Goal: Task Accomplishment & Management: Manage account settings

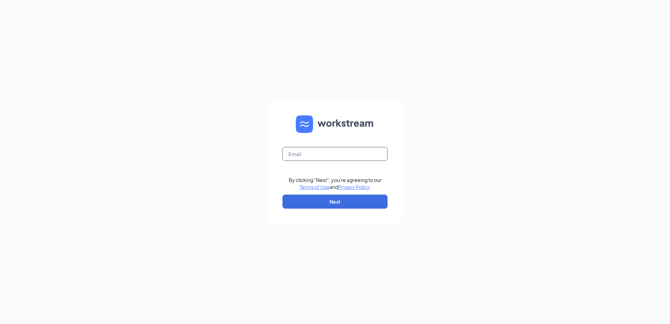
click at [305, 154] on input "text" at bounding box center [335, 154] width 105 height 14
type input "[EMAIL_ADDRESS][DOMAIN_NAME]"
click at [324, 207] on button "Next" at bounding box center [335, 202] width 105 height 14
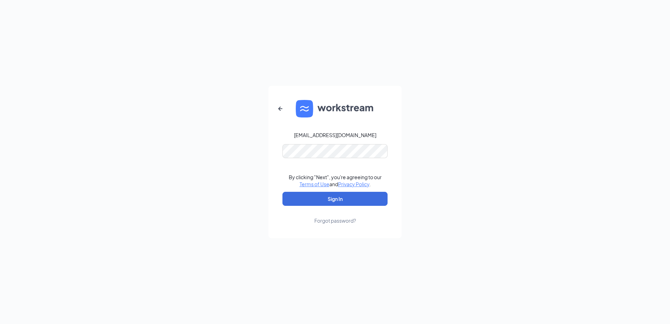
click at [338, 143] on form "[EMAIL_ADDRESS][DOMAIN_NAME] By clicking "Next", you're agreeing to our Terms o…" at bounding box center [335, 162] width 133 height 152
click at [352, 196] on button "Sign In" at bounding box center [335, 199] width 105 height 14
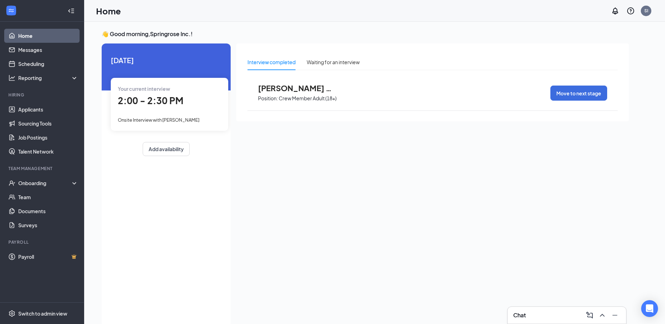
click at [302, 89] on span "Keysha Kohdoble" at bounding box center [296, 87] width 77 height 9
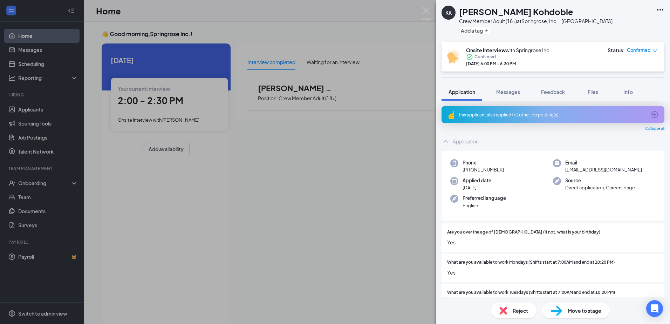
click at [338, 162] on div "KK Keysha Kohdoble Crew Member Adult (18+) at Springrose, Inc. - Fargo 13th Ave…" at bounding box center [335, 162] width 670 height 324
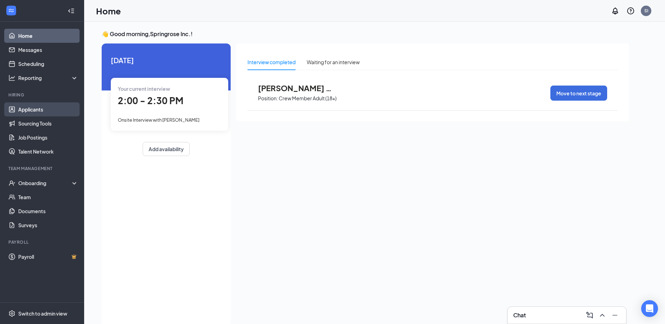
click at [38, 111] on link "Applicants" at bounding box center [48, 109] width 60 height 14
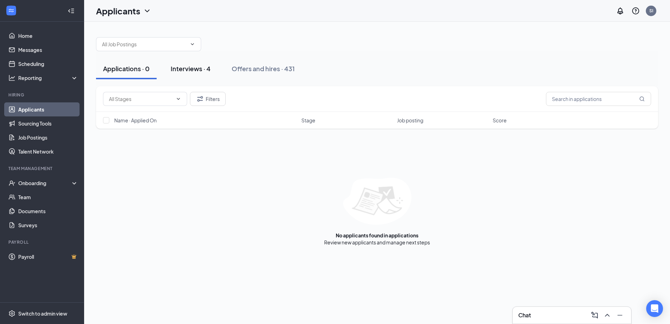
click at [186, 62] on button "Interviews · 4" at bounding box center [191, 68] width 54 height 21
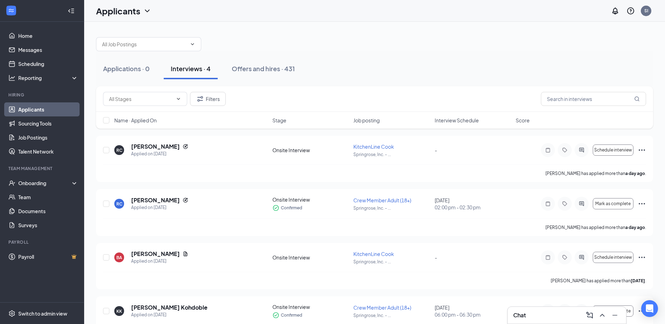
scroll to position [28, 0]
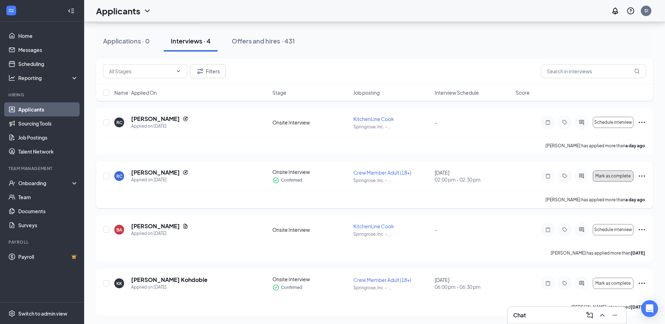
click at [612, 178] on span "Mark as complete" at bounding box center [612, 176] width 35 height 5
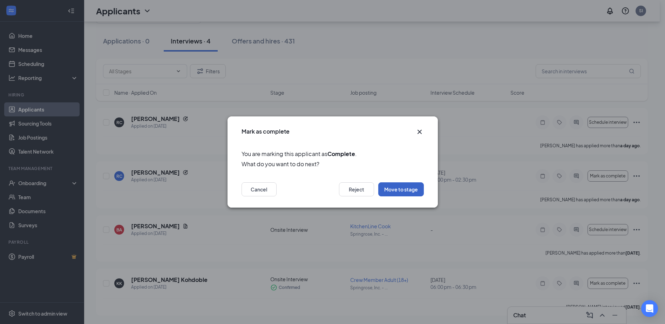
click at [405, 183] on button "Move to stage" at bounding box center [401, 189] width 46 height 14
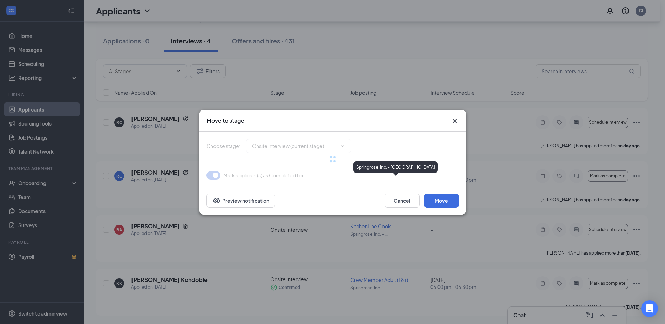
type input "Hiring Complete (final stage)"
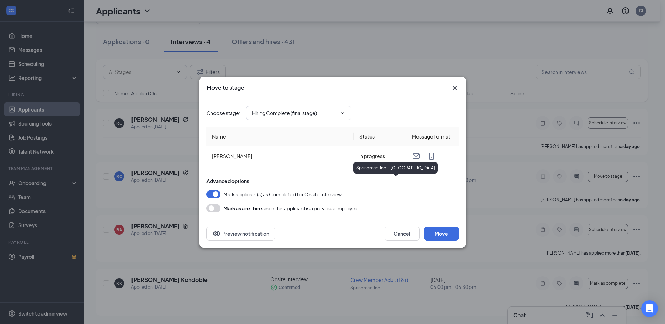
scroll to position [27, 0]
click at [438, 234] on button "Move" at bounding box center [441, 233] width 35 height 14
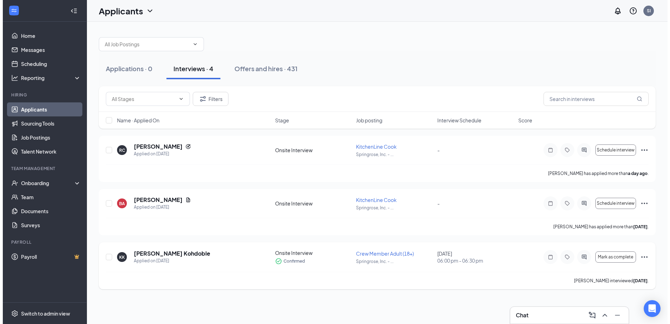
scroll to position [0, 0]
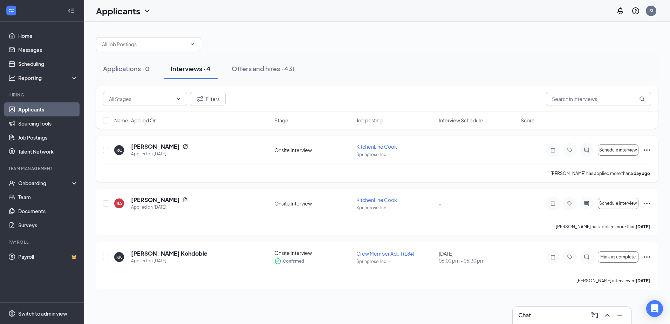
click at [646, 151] on icon "Ellipses" at bounding box center [647, 150] width 8 height 8
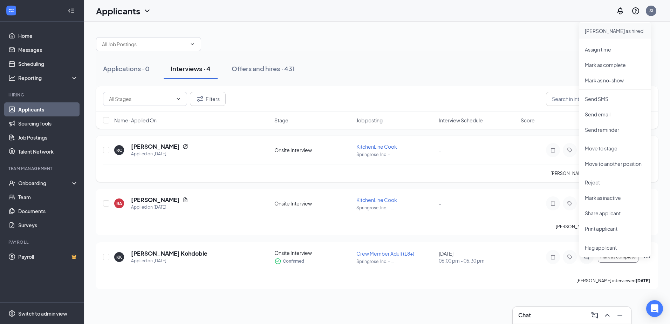
click at [626, 33] on p "Mark as hired" at bounding box center [615, 30] width 60 height 7
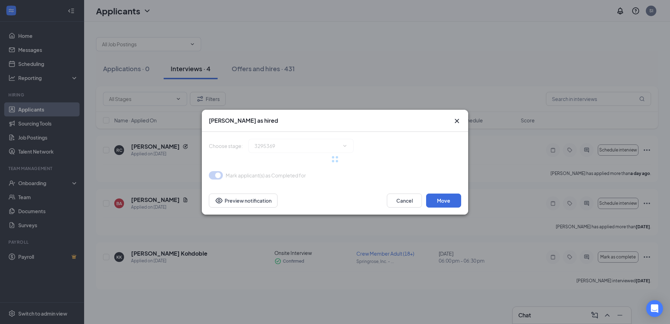
type input "Hiring Complete (final stage)"
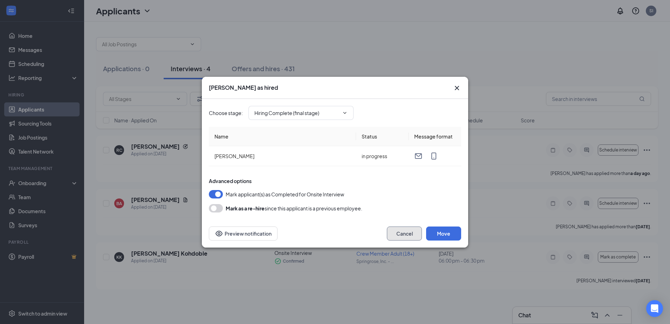
click at [402, 233] on button "Cancel" at bounding box center [404, 233] width 35 height 14
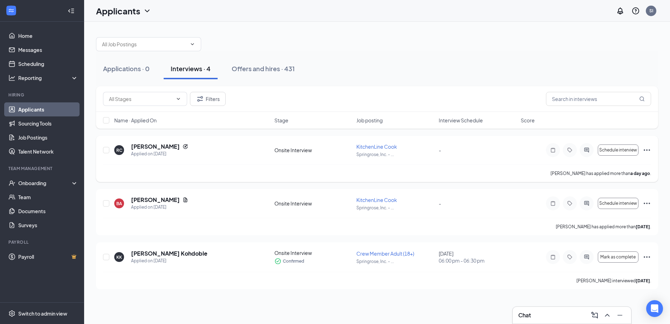
click at [650, 151] on icon "Ellipses" at bounding box center [647, 150] width 8 height 8
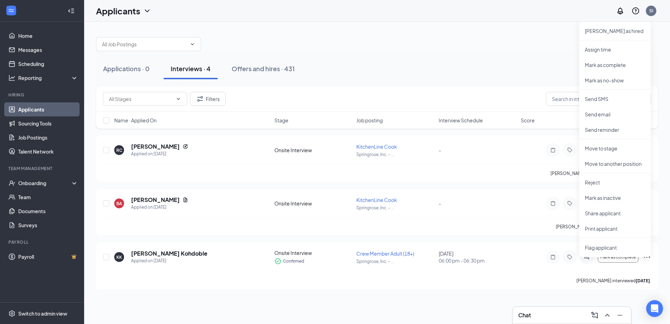
click at [464, 77] on div "Applications · 0 Interviews · 4 Offers and hires · 431" at bounding box center [377, 68] width 562 height 21
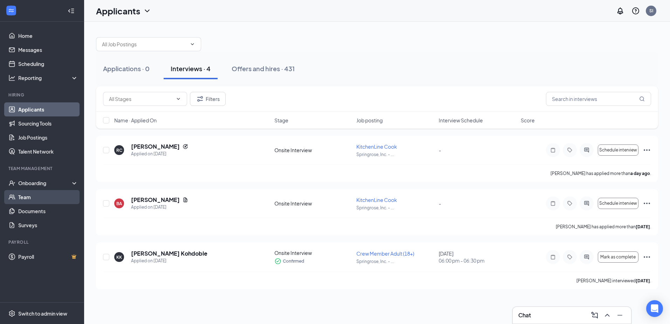
click at [41, 197] on link "Team" at bounding box center [48, 197] width 60 height 14
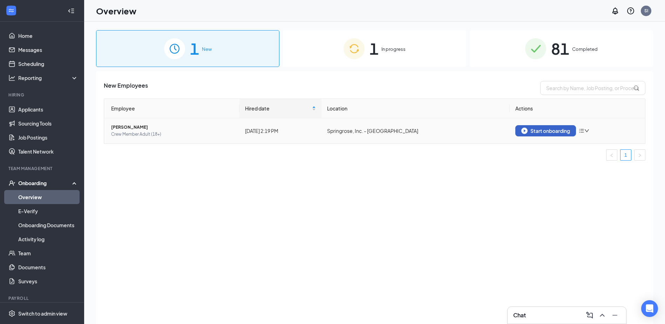
click at [545, 131] on div "Start onboarding" at bounding box center [545, 131] width 49 height 6
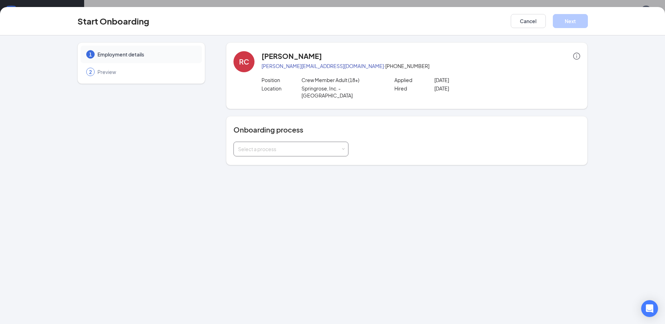
click at [339, 145] on div "Select a process" at bounding box center [289, 148] width 103 height 7
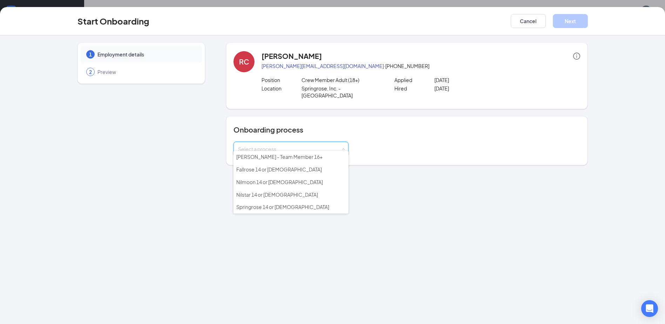
click at [397, 134] on div "Onboarding process Select a process" at bounding box center [406, 141] width 347 height 32
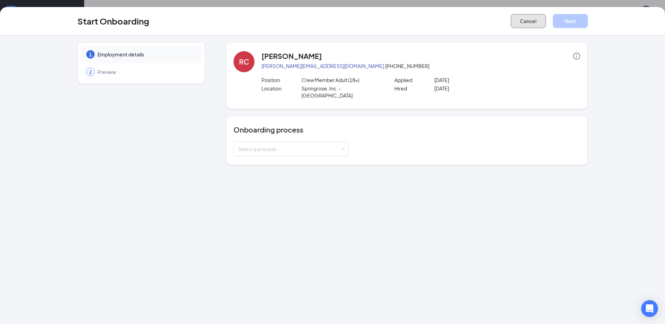
click at [532, 19] on button "Cancel" at bounding box center [528, 21] width 35 height 14
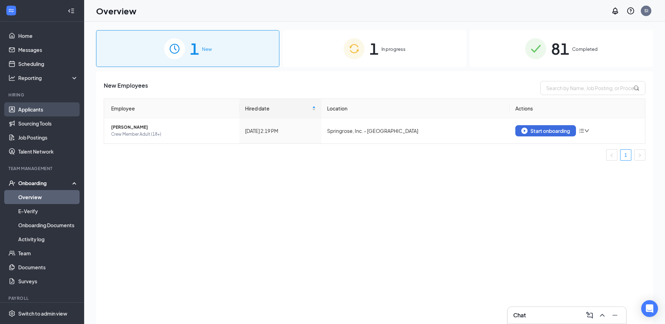
click at [45, 108] on link "Applicants" at bounding box center [48, 109] width 60 height 14
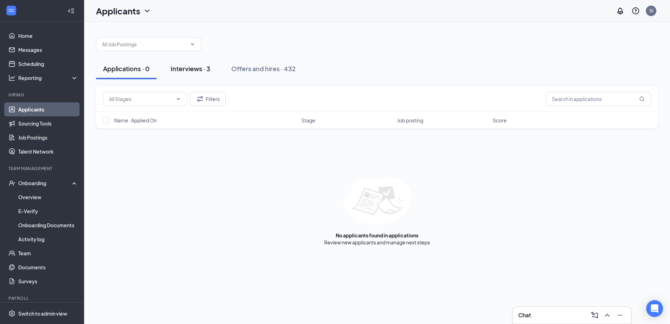
click at [208, 70] on div "Interviews · 3" at bounding box center [191, 68] width 40 height 9
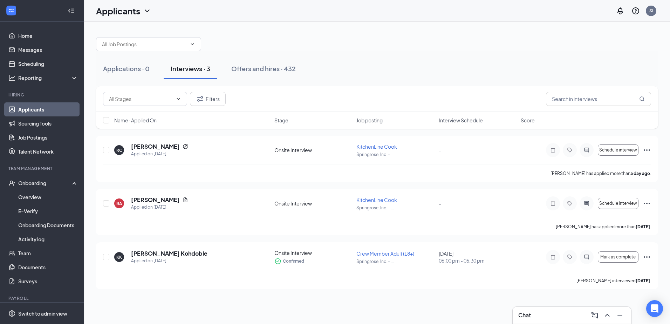
click at [472, 121] on span "Interview Schedule" at bounding box center [461, 120] width 44 height 7
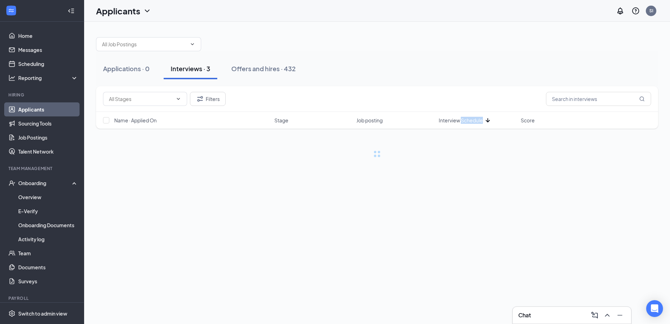
click at [472, 121] on span "Interview Schedule" at bounding box center [461, 120] width 44 height 7
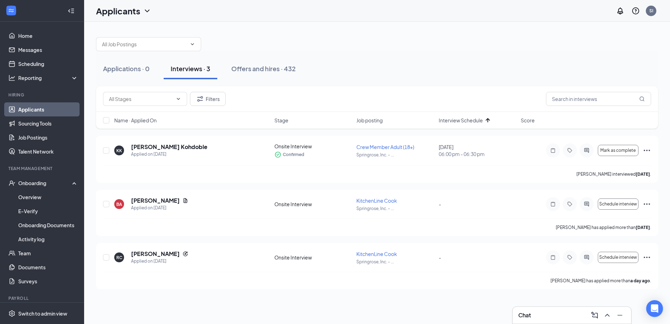
drag, startPoint x: 472, startPoint y: 121, endPoint x: 549, endPoint y: 52, distance: 103.5
click at [549, 52] on div "Applications · 0 Interviews · 3 Offers and hires · 432" at bounding box center [377, 68] width 562 height 35
click at [165, 253] on h5 "Rhonda Cutbank" at bounding box center [155, 254] width 49 height 8
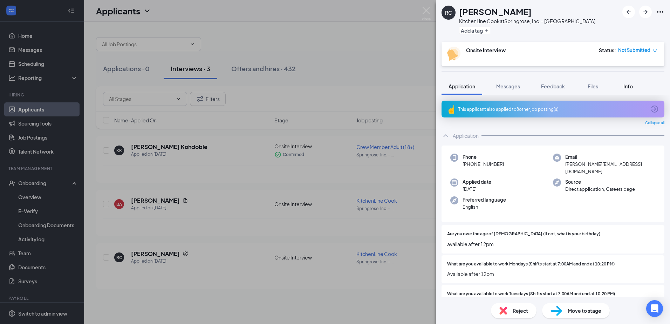
click at [625, 84] on span "Info" at bounding box center [628, 86] width 9 height 6
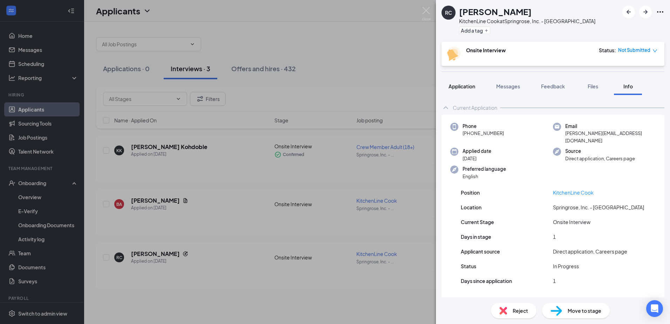
click at [461, 86] on span "Application" at bounding box center [462, 86] width 27 height 6
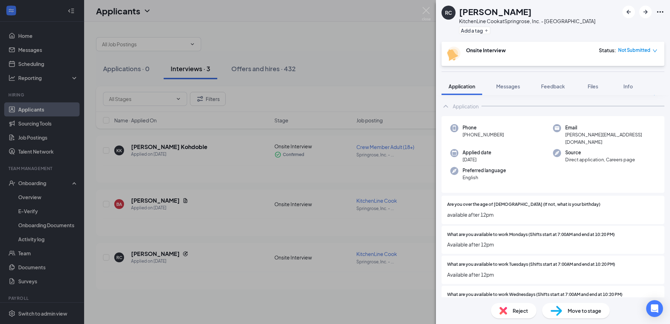
scroll to position [70, 0]
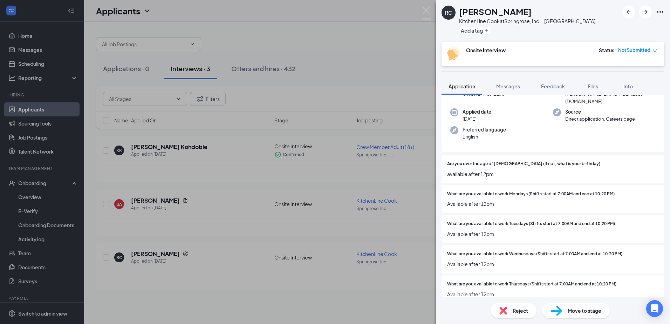
drag, startPoint x: 567, startPoint y: 148, endPoint x: 519, endPoint y: 178, distance: 56.8
click at [519, 185] on div "What are you available to work Mondays (Shifts start at 7:00AM and end at 10:20…" at bounding box center [553, 199] width 223 height 28
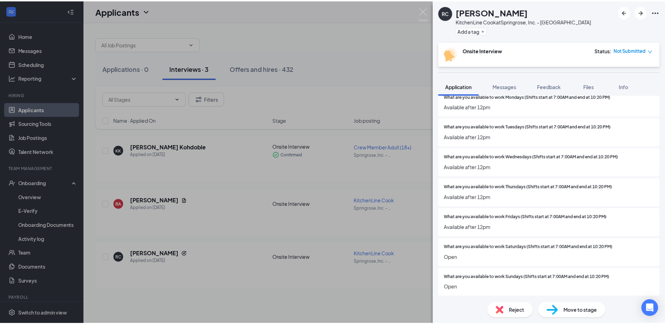
scroll to position [184, 0]
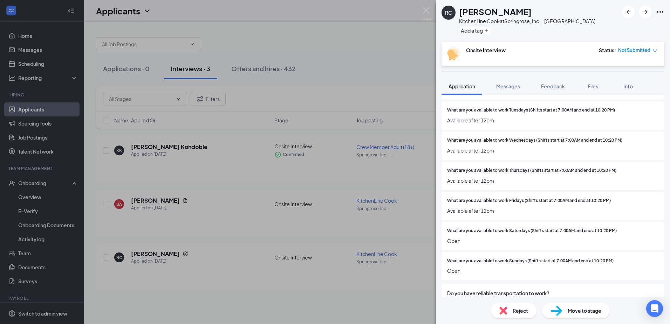
click at [333, 202] on div "RC Rhonda Cutbank KitchenLine Cook at Springrose, Inc. - Fargo 13th Ave Add a t…" at bounding box center [335, 162] width 670 height 324
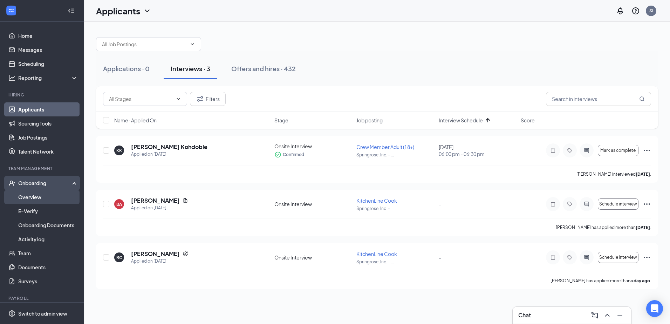
click at [51, 198] on link "Overview" at bounding box center [48, 197] width 60 height 14
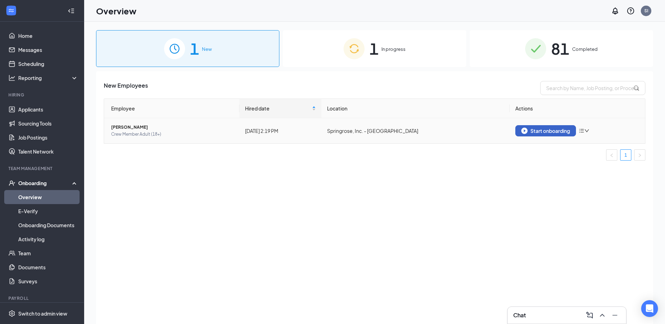
click at [545, 132] on div "Start onboarding" at bounding box center [545, 131] width 49 height 6
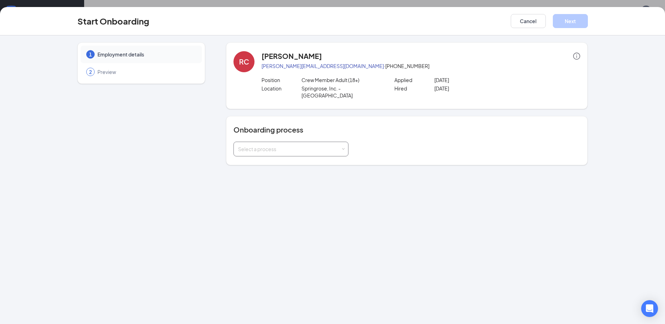
click at [319, 142] on div "Select a process" at bounding box center [291, 149] width 106 height 14
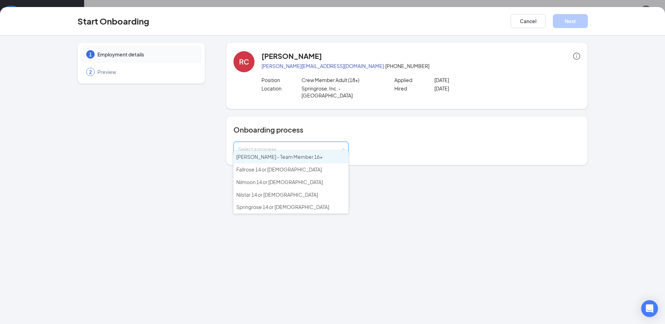
click at [303, 159] on li "[PERSON_NAME] - Team Member 16+" at bounding box center [290, 157] width 115 height 13
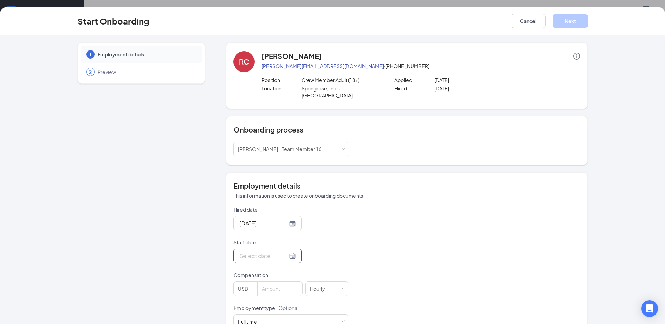
click at [276, 253] on input "Start date" at bounding box center [263, 255] width 48 height 9
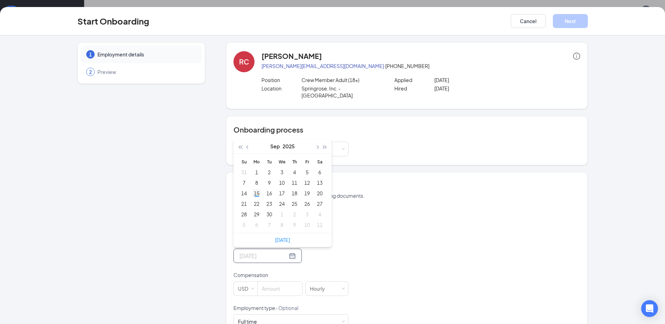
type input "Sep 15, 2025"
click at [256, 189] on div "15" at bounding box center [256, 193] width 8 height 8
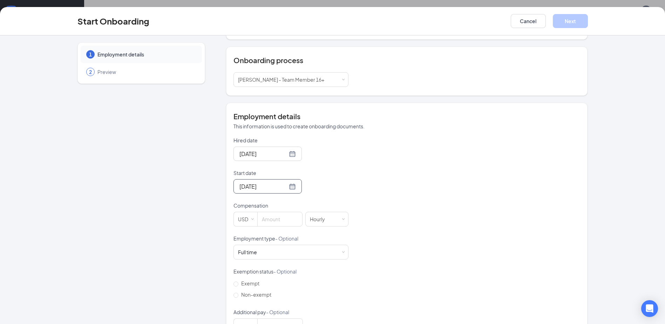
scroll to position [70, 0]
click at [279, 181] on div at bounding box center [267, 185] width 56 height 9
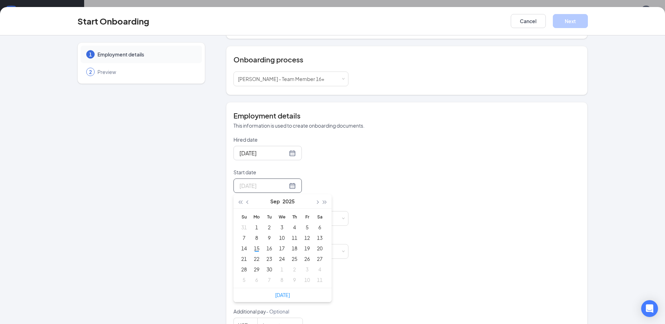
type input "Sep 21, 2025"
type input "Sep 3, 2025"
click at [337, 169] on p "Start date" at bounding box center [290, 172] width 115 height 7
click at [287, 181] on input "Start date" at bounding box center [263, 185] width 48 height 9
type input "Sep 3, 2025"
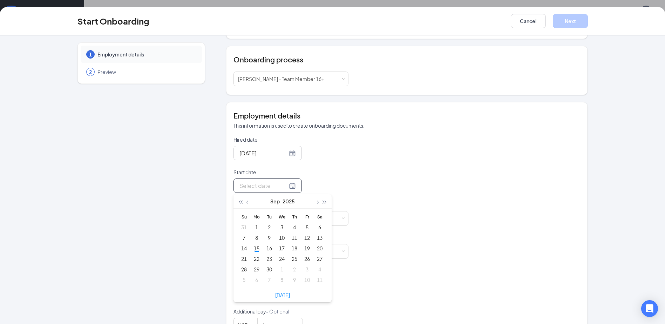
click at [267, 181] on input "Start date" at bounding box center [263, 185] width 48 height 9
type input "Sep 24, 2025"
click at [278, 255] on div "24" at bounding box center [282, 259] width 8 height 8
click at [277, 211] on input at bounding box center [280, 218] width 45 height 14
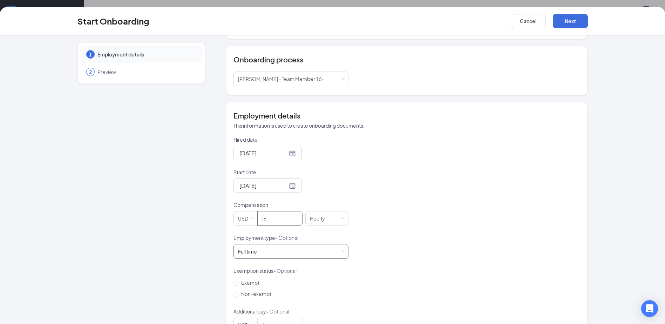
type input "16"
click at [301, 244] on div "Full time Works 30+ hours per week and is reasonably expected to work" at bounding box center [291, 251] width 106 height 14
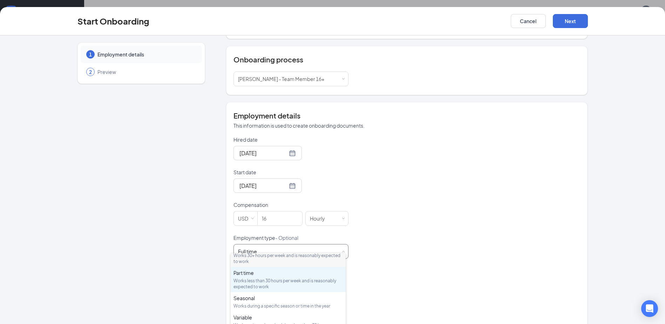
scroll to position [0, 0]
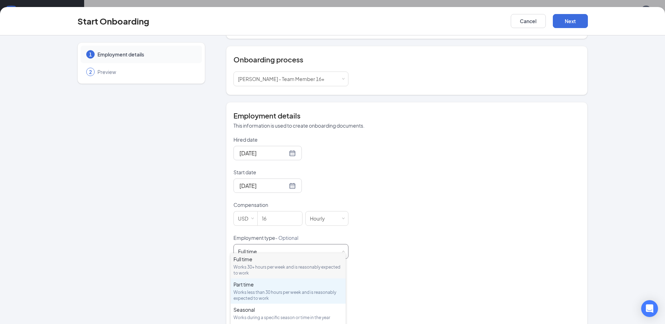
click at [321, 294] on div "Works less than 30 hours per week and is reasonably expected to work" at bounding box center [287, 295] width 109 height 12
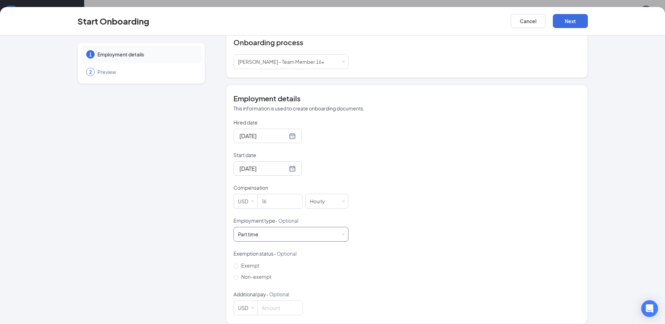
scroll to position [32, 0]
click at [577, 23] on button "Next" at bounding box center [570, 21] width 35 height 14
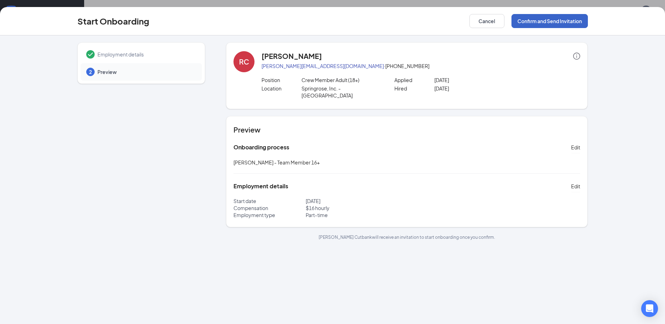
click at [531, 21] on button "Confirm and Send Invitation" at bounding box center [549, 21] width 76 height 14
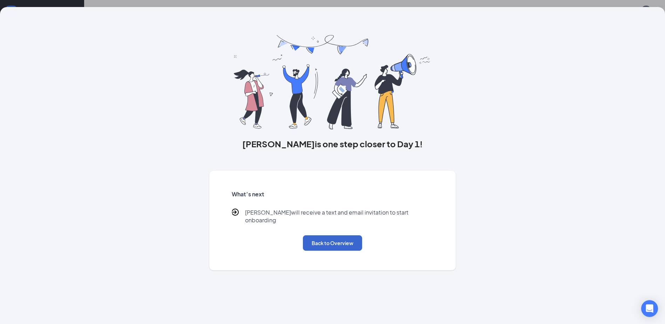
click at [338, 244] on div "What’s next Rhonda will receive a text and email invitation to start onboarding…" at bounding box center [332, 220] width 219 height 77
click at [338, 240] on button "Back to Overview" at bounding box center [332, 242] width 59 height 15
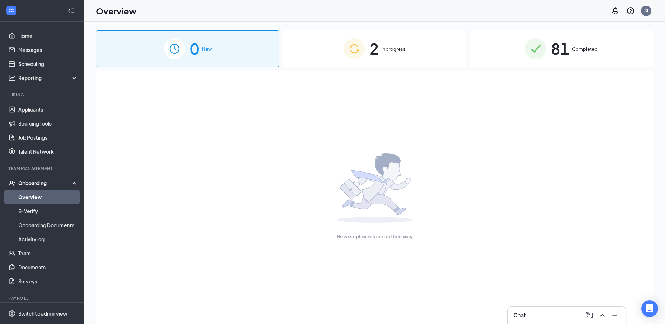
click at [343, 39] on div "2 In progress" at bounding box center [374, 48] width 183 height 37
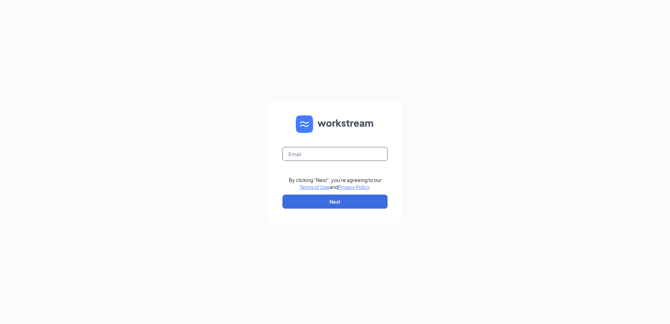
click at [354, 158] on input "text" at bounding box center [335, 154] width 105 height 14
type input "[EMAIL_ADDRESS][DOMAIN_NAME]"
click at [331, 204] on button "Next" at bounding box center [335, 202] width 105 height 14
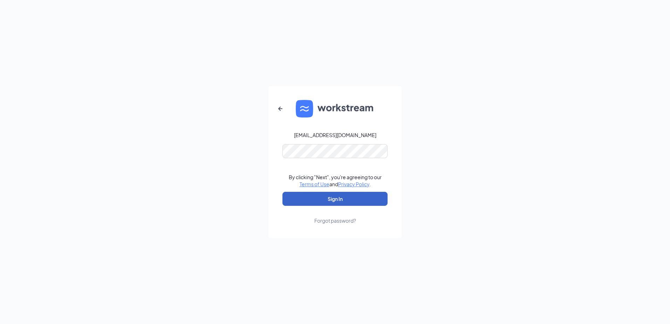
click at [332, 192] on button "Sign In" at bounding box center [335, 199] width 105 height 14
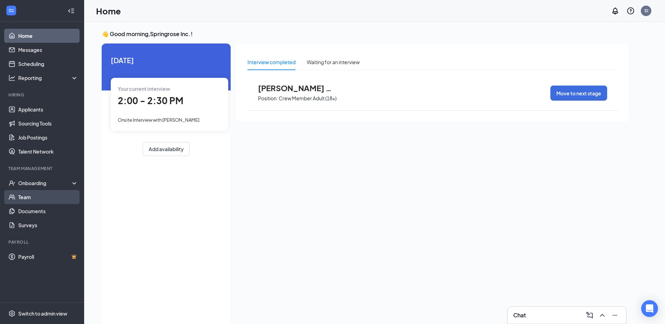
click at [39, 195] on link "Team" at bounding box center [48, 197] width 60 height 14
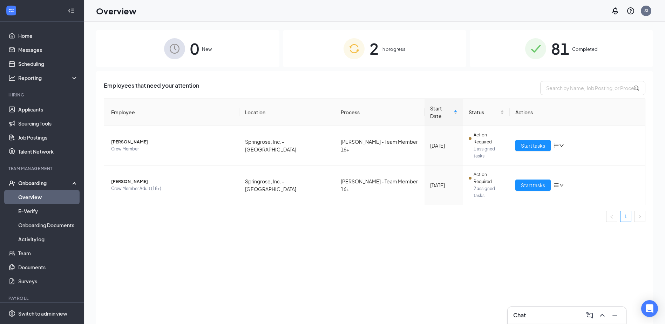
click at [375, 51] on span "2" at bounding box center [374, 48] width 9 height 24
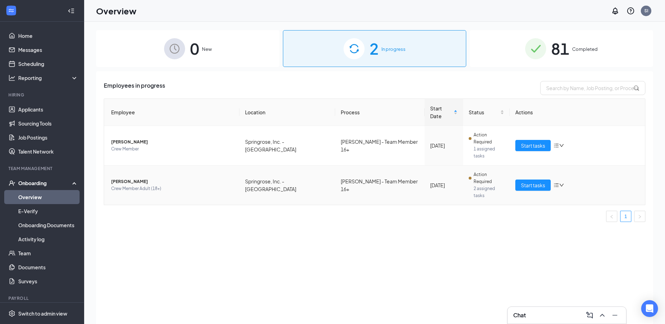
click at [562, 183] on icon "down" at bounding box center [561, 185] width 5 height 5
click at [567, 187] on div "Change process" at bounding box center [596, 186] width 76 height 7
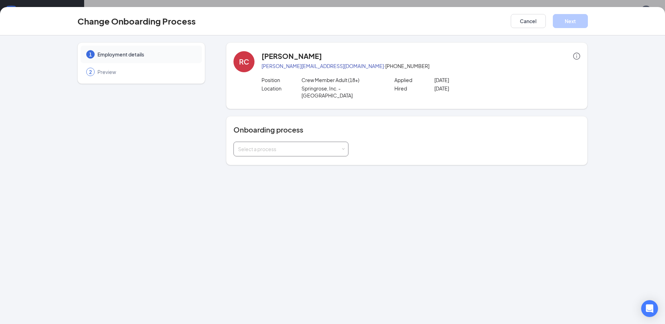
drag, startPoint x: 316, startPoint y: 138, endPoint x: 307, endPoint y: 150, distance: 14.8
click at [314, 142] on div "Select a process" at bounding box center [291, 149] width 106 height 14
click at [314, 156] on span "Culver's - Team Member 16+ (current process)" at bounding box center [299, 157] width 126 height 6
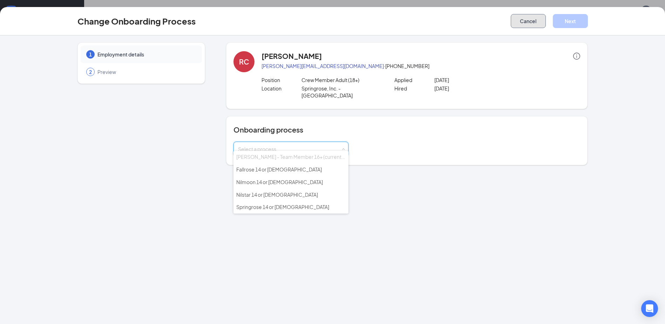
click at [537, 18] on button "Cancel" at bounding box center [528, 21] width 35 height 14
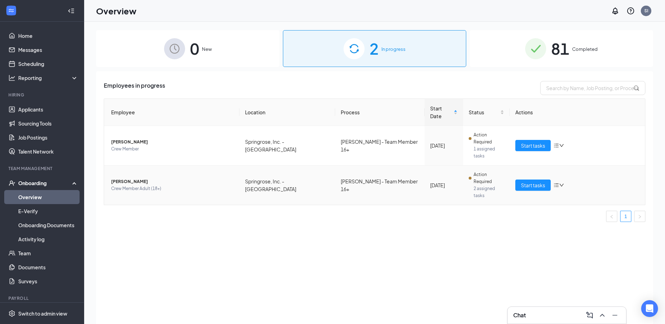
click at [559, 182] on icon "bars" at bounding box center [557, 185] width 6 height 6
click at [576, 204] on div "Remove from onboarding" at bounding box center [596, 201] width 76 height 7
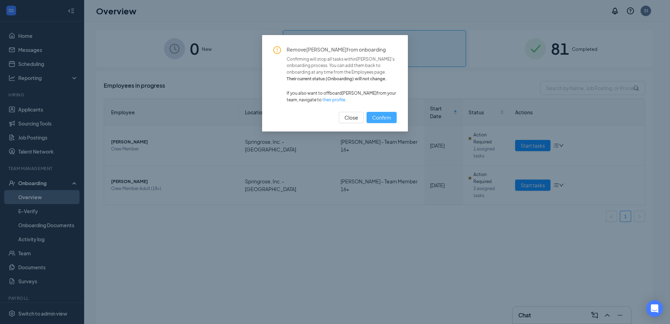
click at [382, 117] on span "Confirm" at bounding box center [381, 118] width 19 height 8
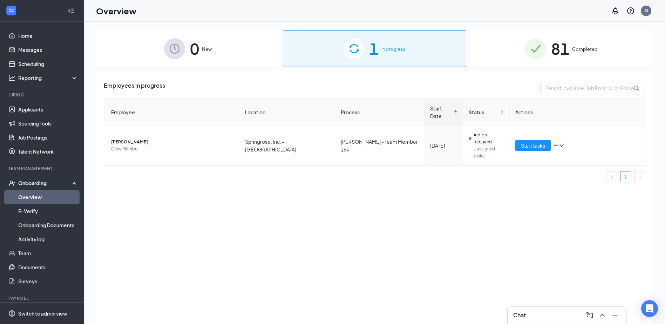
click at [206, 43] on div "0 New" at bounding box center [187, 48] width 183 height 37
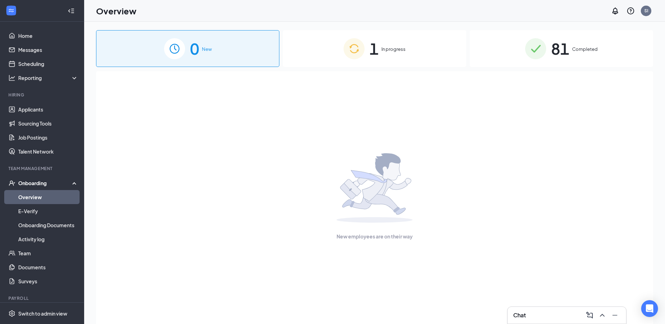
click at [550, 40] on div "81 Completed" at bounding box center [561, 48] width 183 height 37
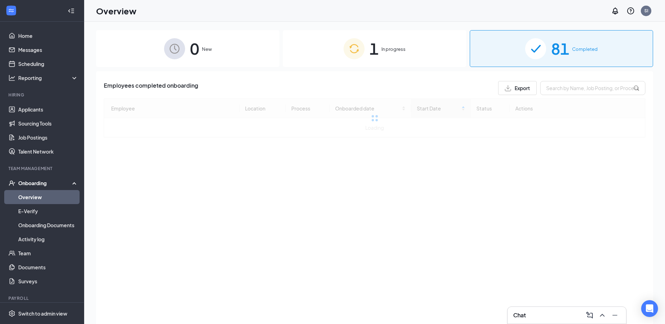
click at [382, 39] on div "1 In progress" at bounding box center [374, 48] width 183 height 37
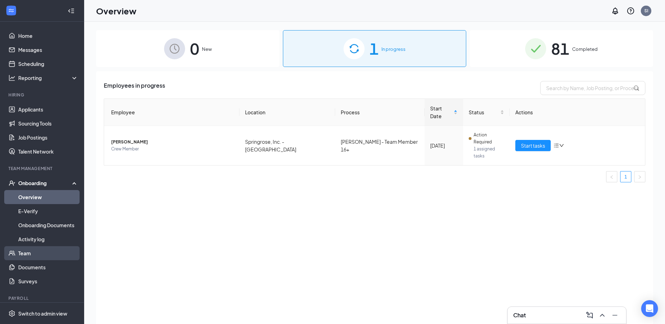
click at [40, 254] on link "Team" at bounding box center [48, 253] width 60 height 14
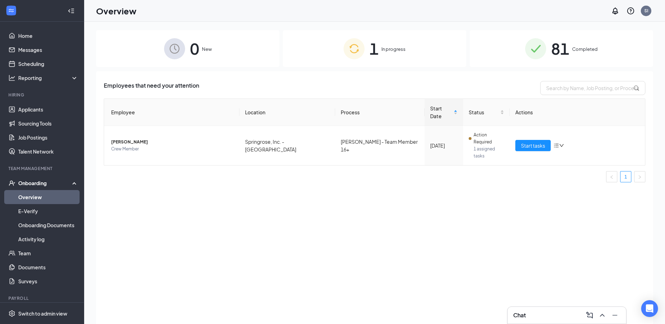
click at [601, 46] on div "81 Completed" at bounding box center [561, 48] width 183 height 37
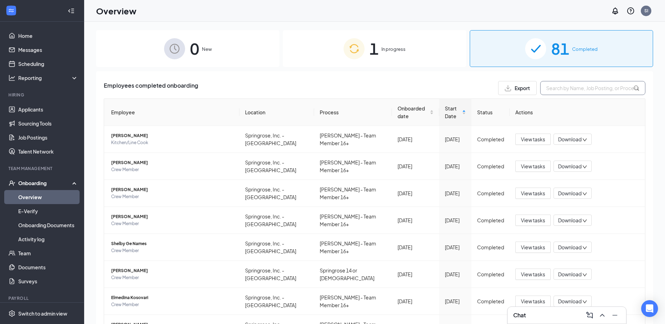
click at [571, 93] on input "text" at bounding box center [592, 88] width 105 height 14
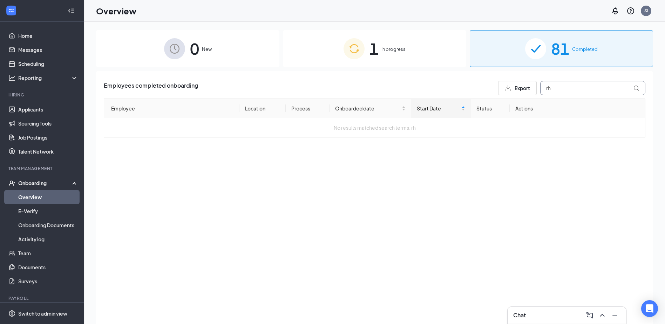
type input "rh"
click at [262, 61] on div "0 New" at bounding box center [187, 48] width 183 height 37
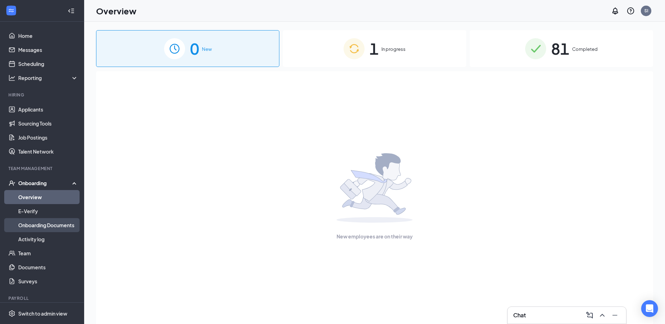
click at [60, 223] on link "Onboarding Documents" at bounding box center [48, 225] width 60 height 14
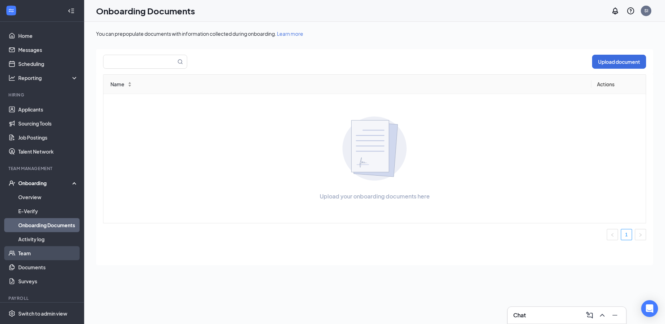
click at [46, 251] on link "Team" at bounding box center [48, 253] width 60 height 14
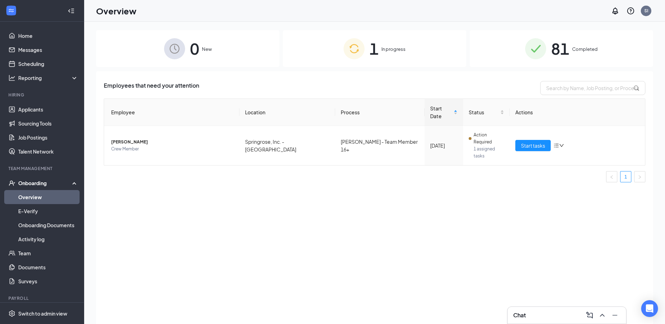
click at [370, 48] on span "1" at bounding box center [374, 48] width 9 height 24
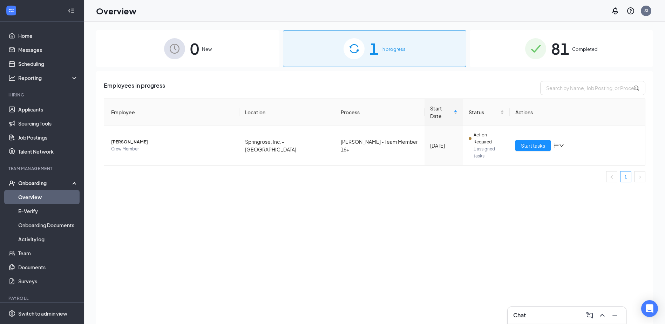
click at [238, 59] on div "0 New" at bounding box center [187, 48] width 183 height 37
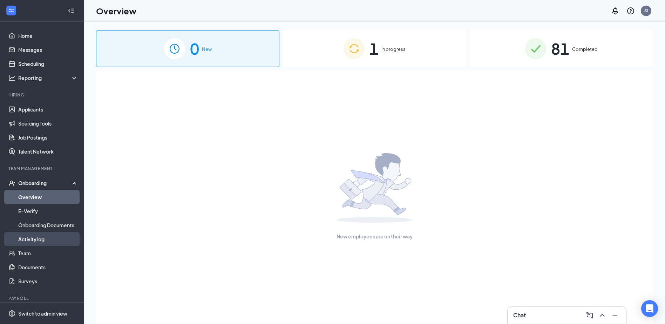
click at [53, 239] on link "Activity log" at bounding box center [48, 239] width 60 height 14
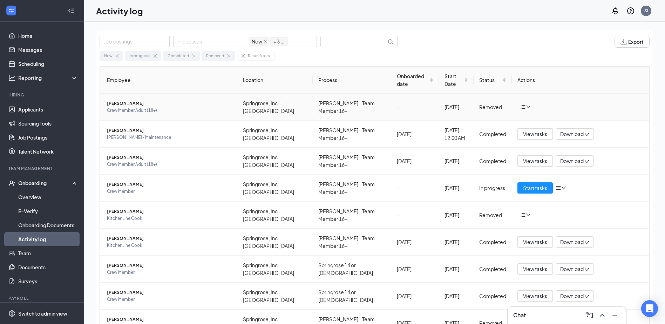
click at [520, 109] on icon "bars" at bounding box center [523, 107] width 6 height 6
click at [534, 117] on li "Return to onboarding" at bounding box center [558, 121] width 84 height 15
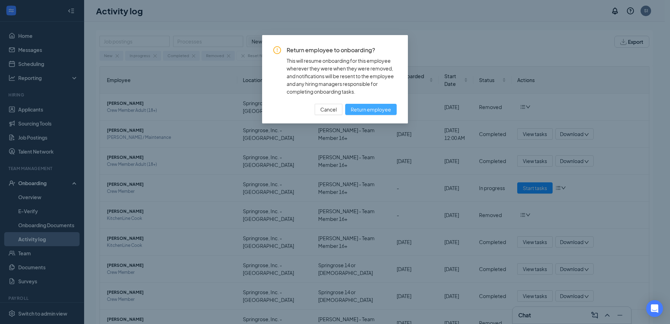
click at [354, 109] on span "Return employee" at bounding box center [371, 110] width 40 height 8
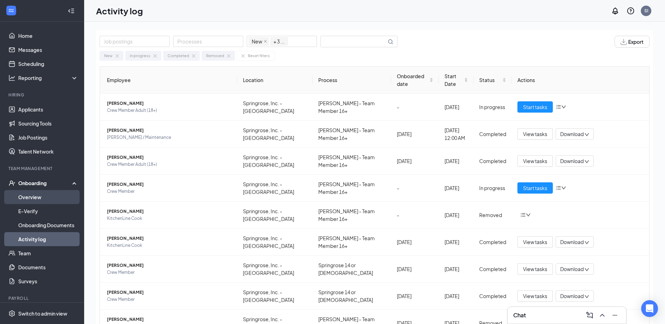
click at [33, 198] on link "Overview" at bounding box center [48, 197] width 60 height 14
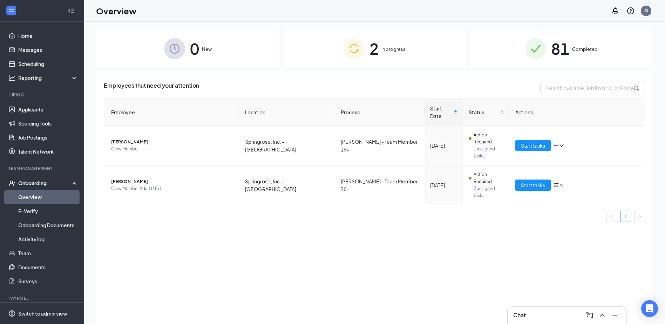
click at [382, 45] on div "2 In progress" at bounding box center [374, 48] width 183 height 37
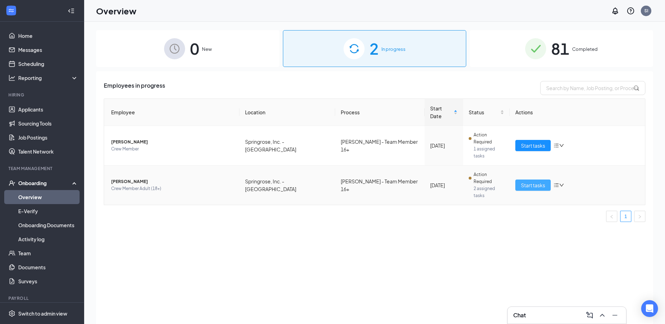
click at [536, 181] on span "Start tasks" at bounding box center [533, 185] width 24 height 8
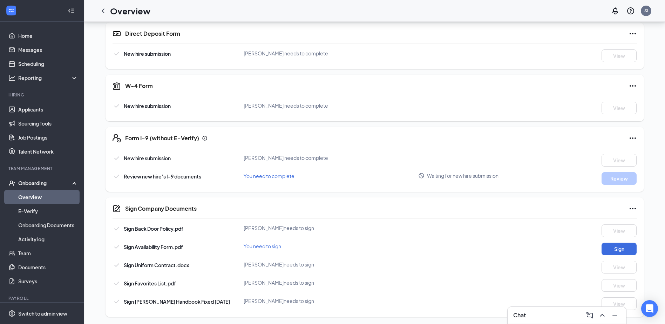
scroll to position [162, 0]
